Goal: Find specific fact: Find contact information

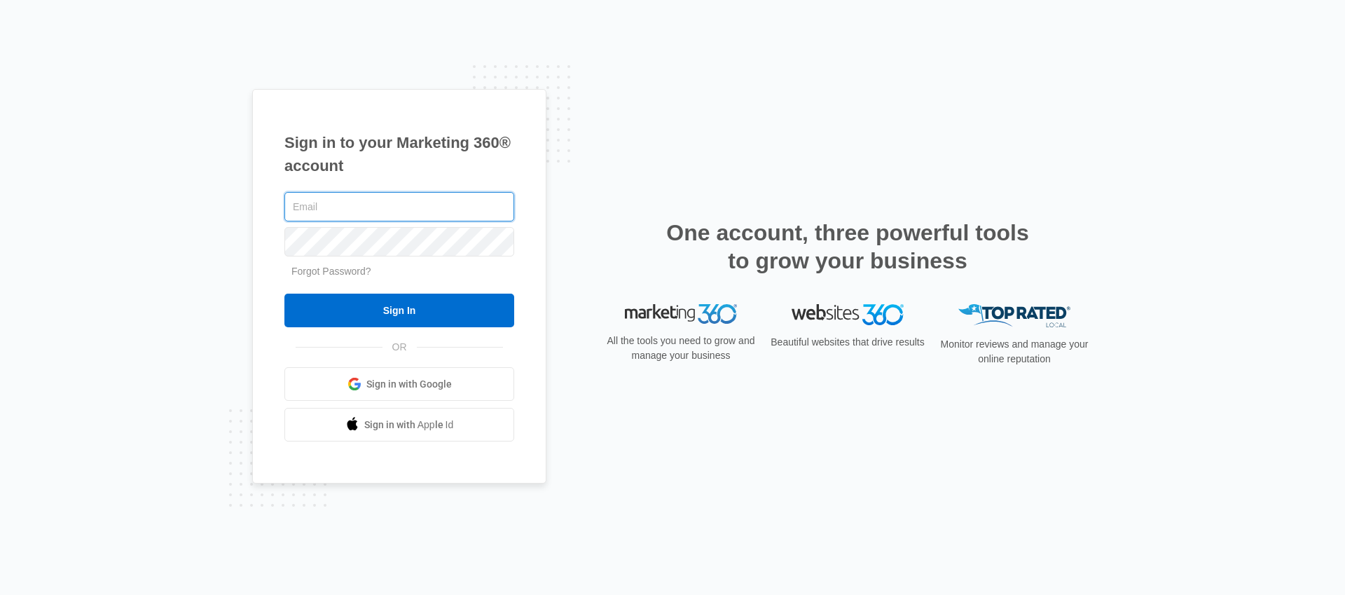
click at [341, 216] on input "text" at bounding box center [399, 206] width 230 height 29
type input "[EMAIL_ADDRESS][PERSON_NAME][DOMAIN_NAME]"
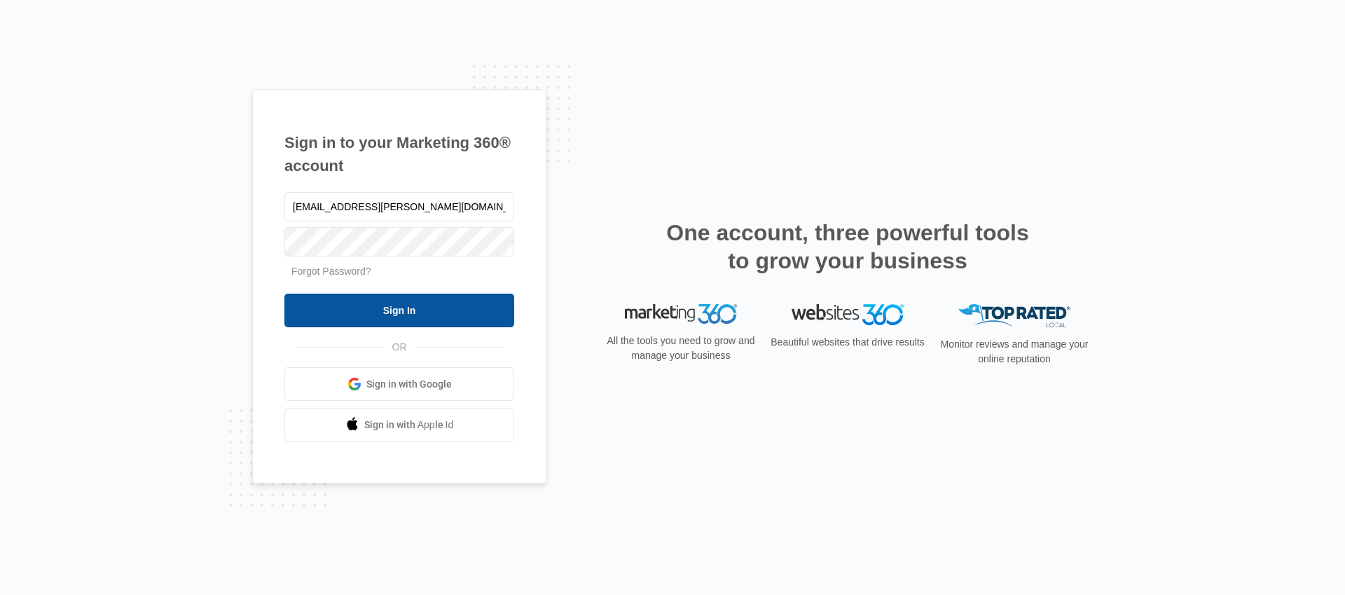
click at [361, 295] on input "Sign In" at bounding box center [399, 311] width 230 height 34
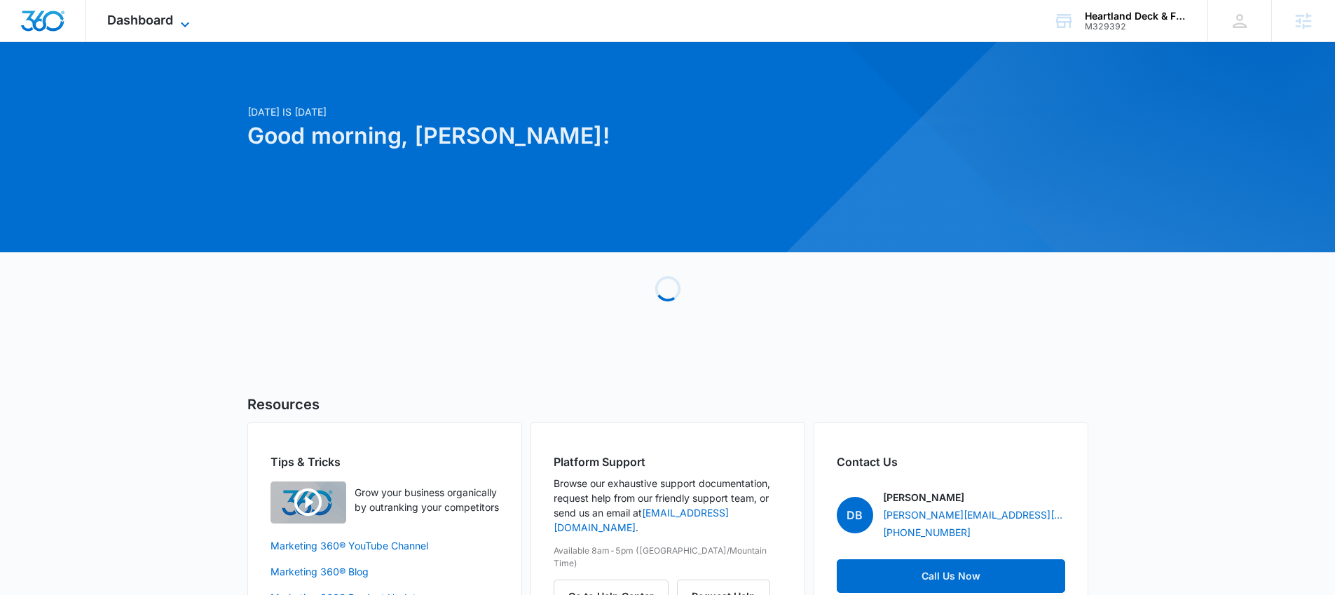
click at [112, 19] on span "Dashboard" at bounding box center [140, 20] width 66 height 15
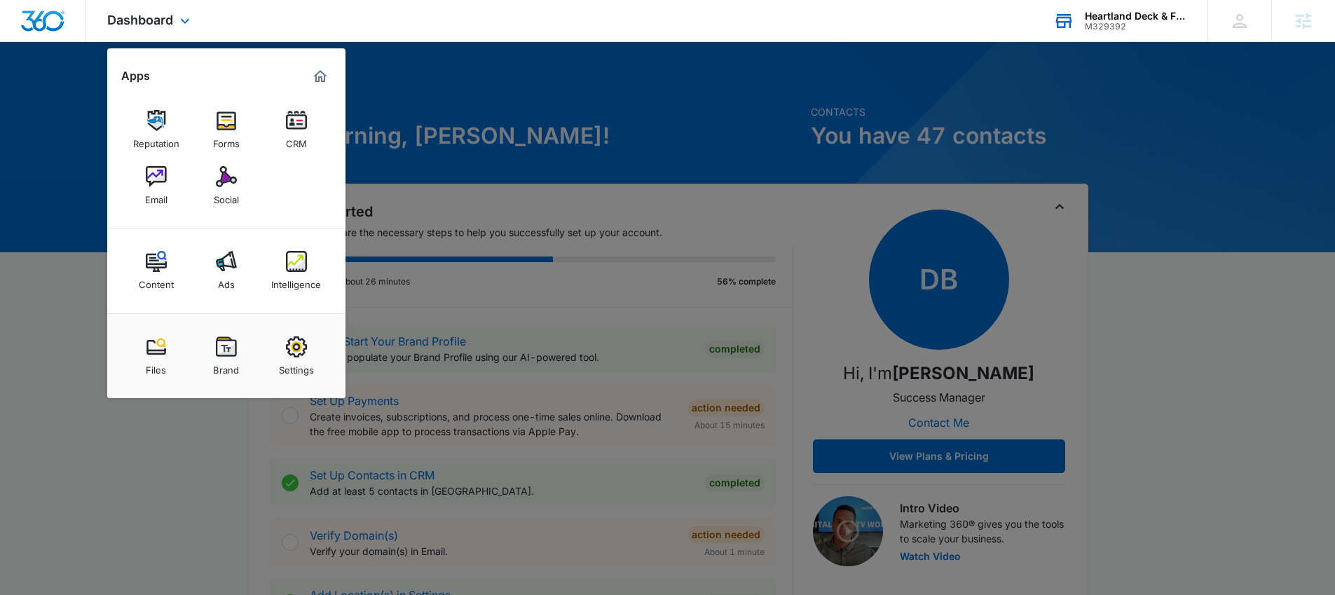
click at [1090, 31] on div "Heartland Deck & Fence M329392 Your Accounts View All" at bounding box center [1119, 20] width 175 height 41
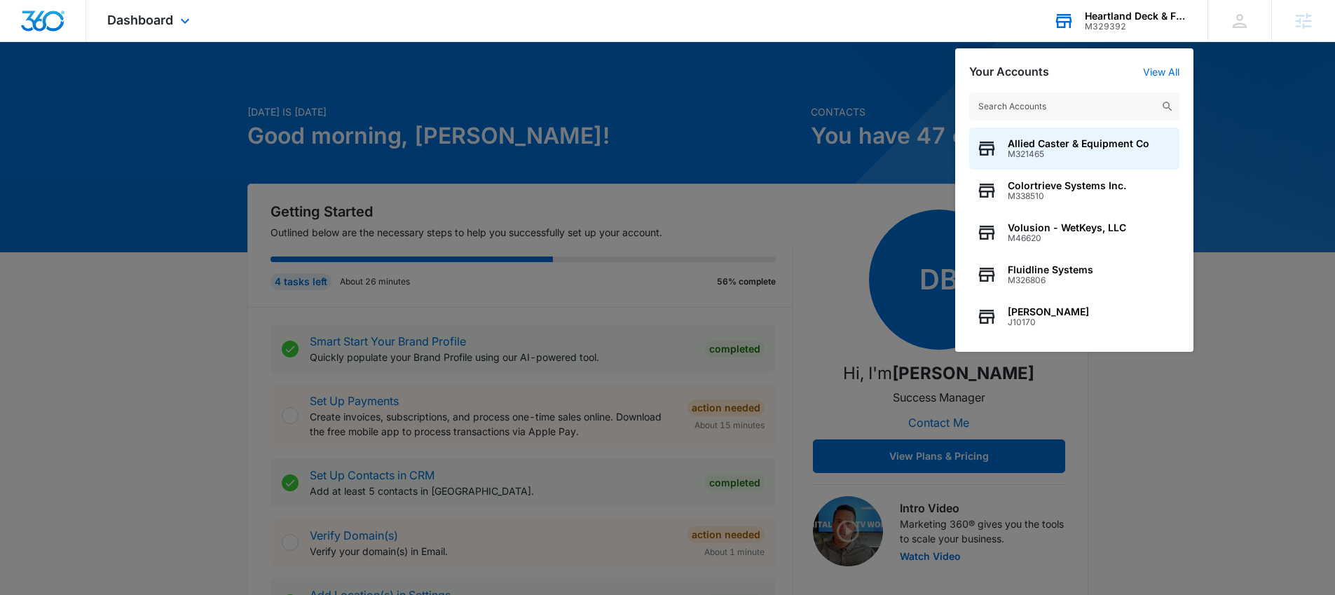
click at [1114, 92] on input "text" at bounding box center [1074, 106] width 210 height 28
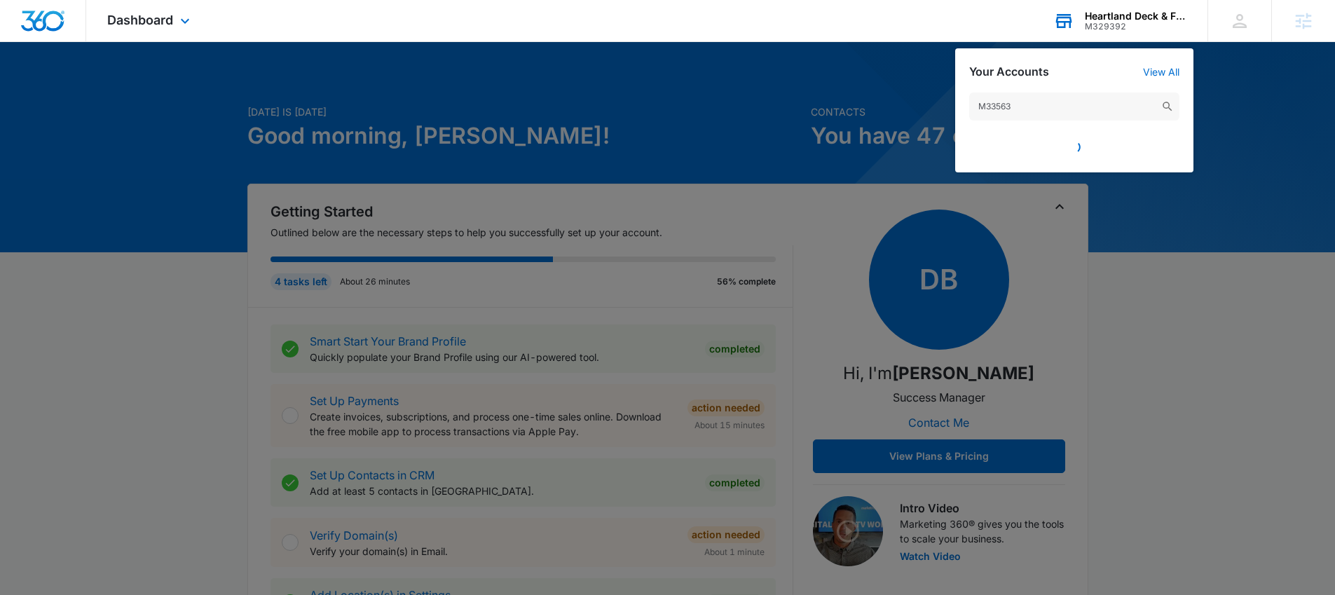
type input "M335637"
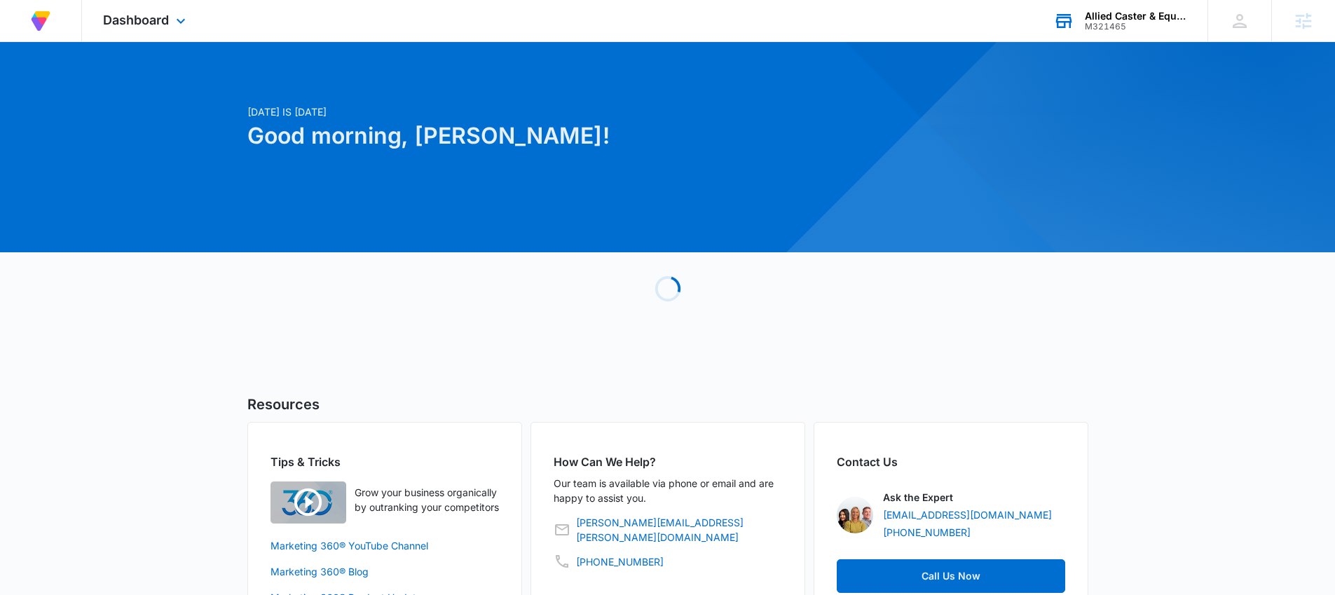
click at [1094, 22] on div "M321465" at bounding box center [1136, 27] width 102 height 10
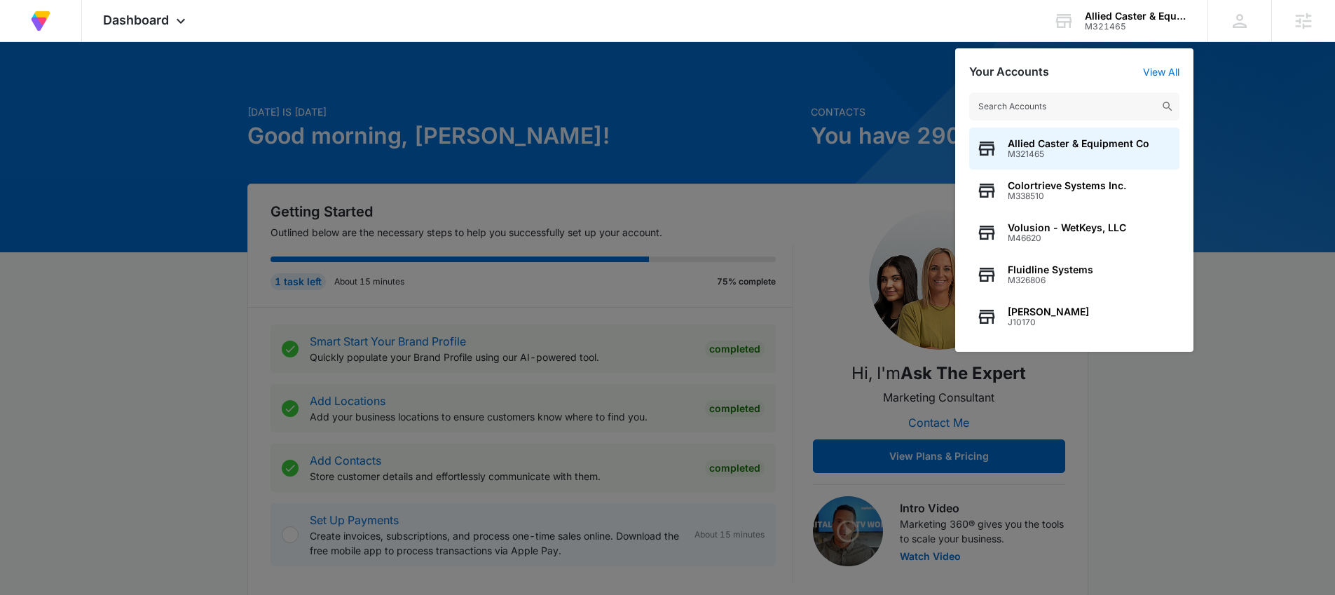
click at [1136, 105] on input "text" at bounding box center [1074, 106] width 210 height 28
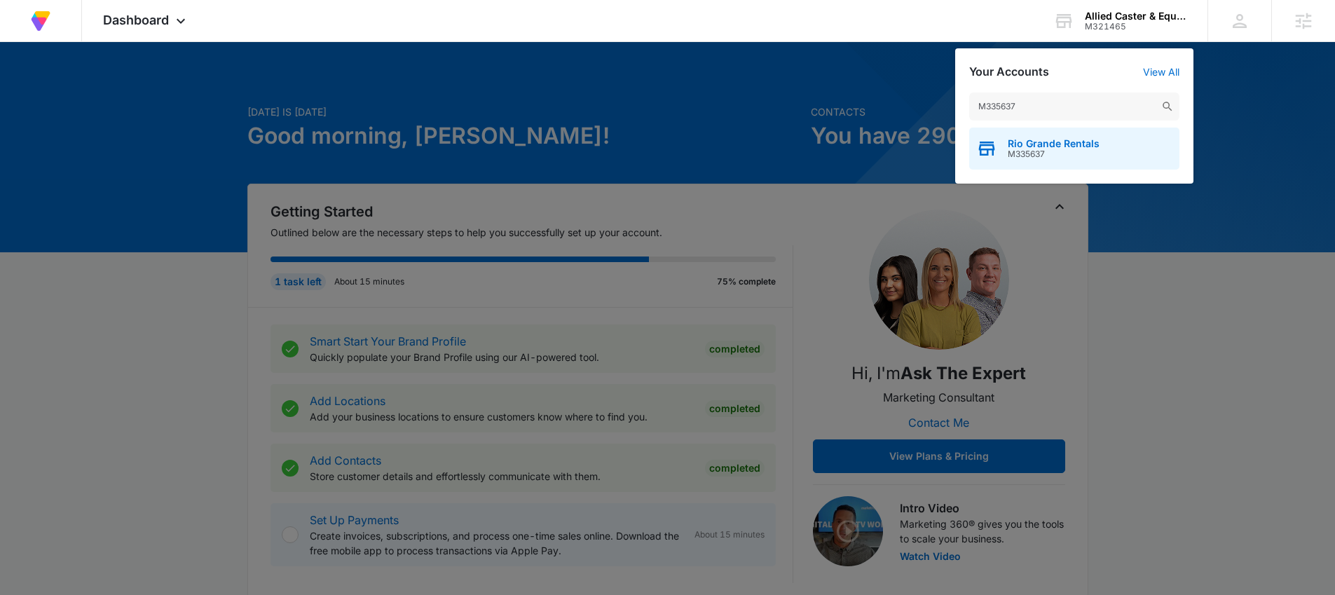
type input "M335637"
click at [1052, 139] on span "Rio Grande Rentals" at bounding box center [1054, 143] width 92 height 11
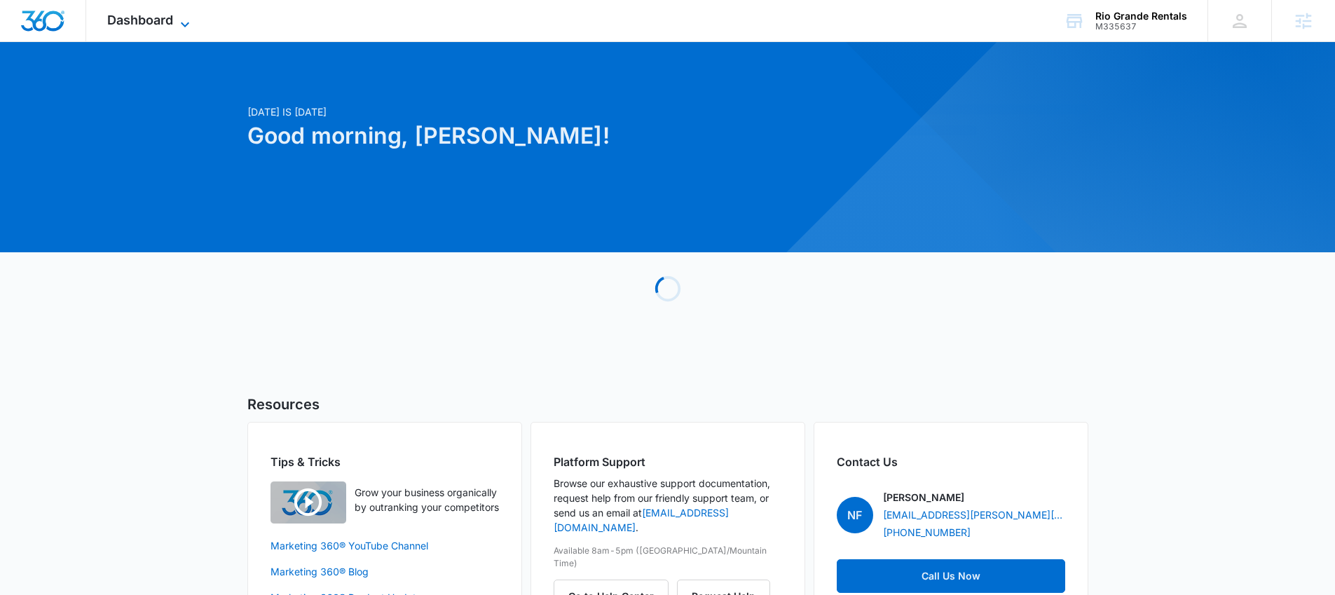
click at [114, 22] on span "Dashboard" at bounding box center [140, 20] width 66 height 15
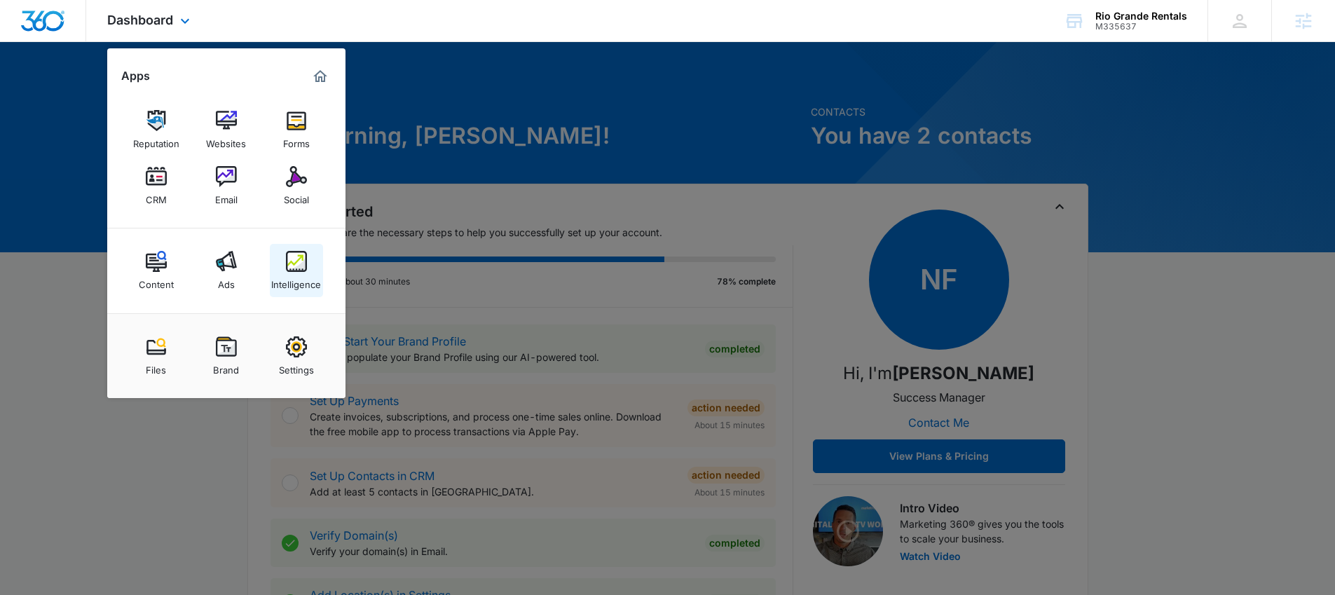
click at [305, 259] on img at bounding box center [296, 261] width 21 height 21
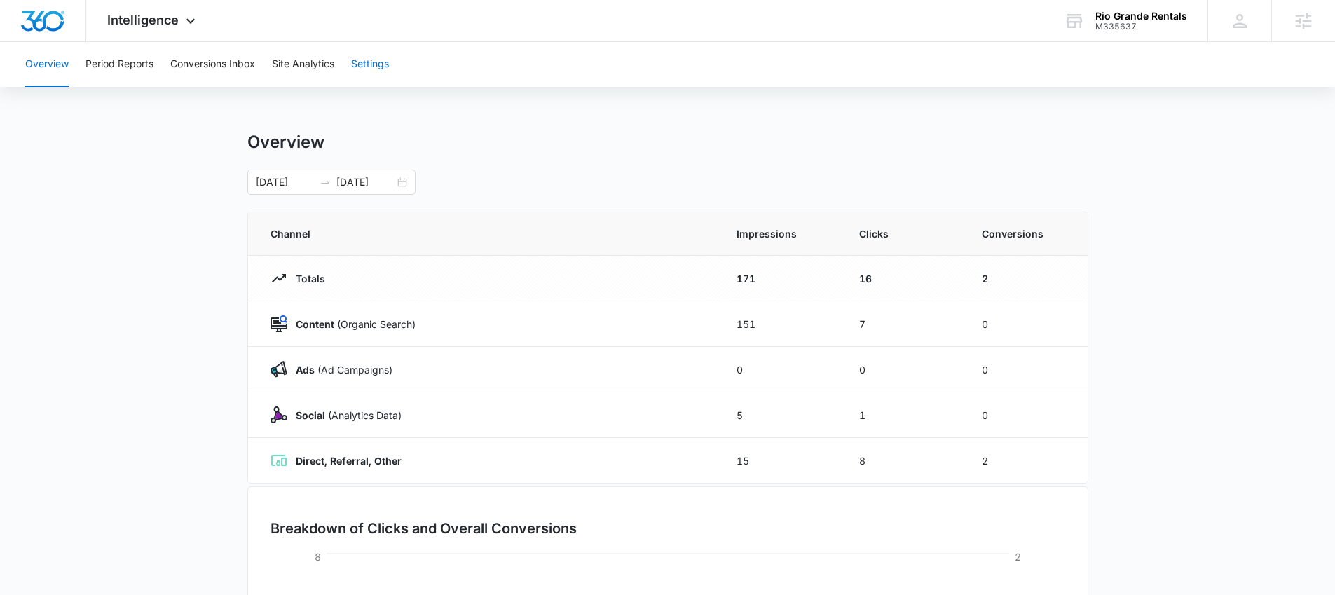
click at [387, 62] on button "Settings" at bounding box center [370, 64] width 38 height 45
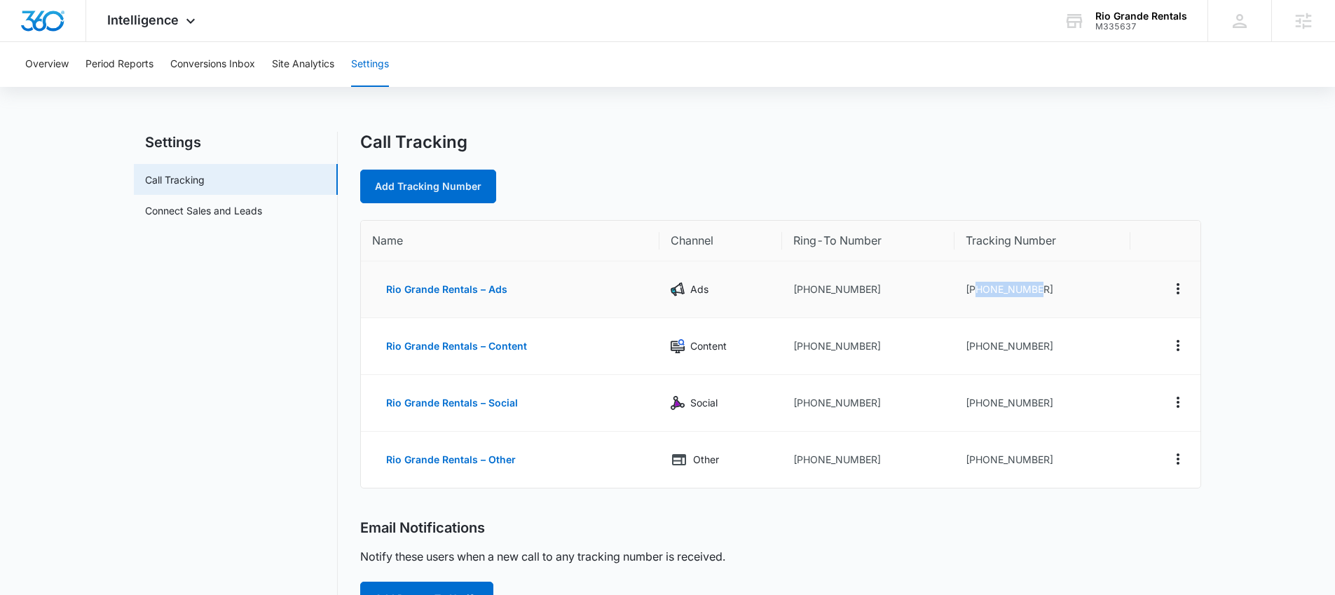
copy td "7192841042"
drag, startPoint x: 977, startPoint y: 289, endPoint x: 853, endPoint y: 212, distance: 147.0
click at [1071, 293] on td "[PHONE_NUMBER]" at bounding box center [1042, 289] width 176 height 57
click at [981, 291] on td "[PHONE_NUMBER]" at bounding box center [1042, 289] width 176 height 57
drag, startPoint x: 980, startPoint y: 289, endPoint x: 1070, endPoint y: 301, distance: 91.3
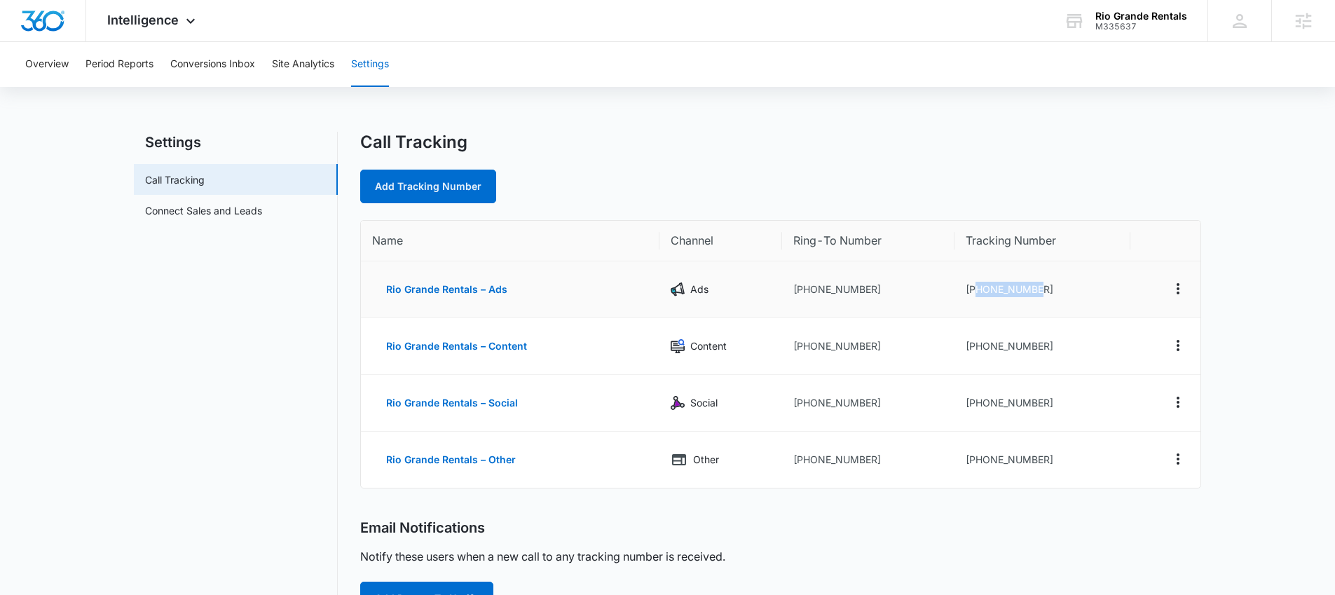
click at [1070, 301] on td "[PHONE_NUMBER]" at bounding box center [1042, 289] width 176 height 57
copy td "7192841042"
